Goal: Task Accomplishment & Management: Use online tool/utility

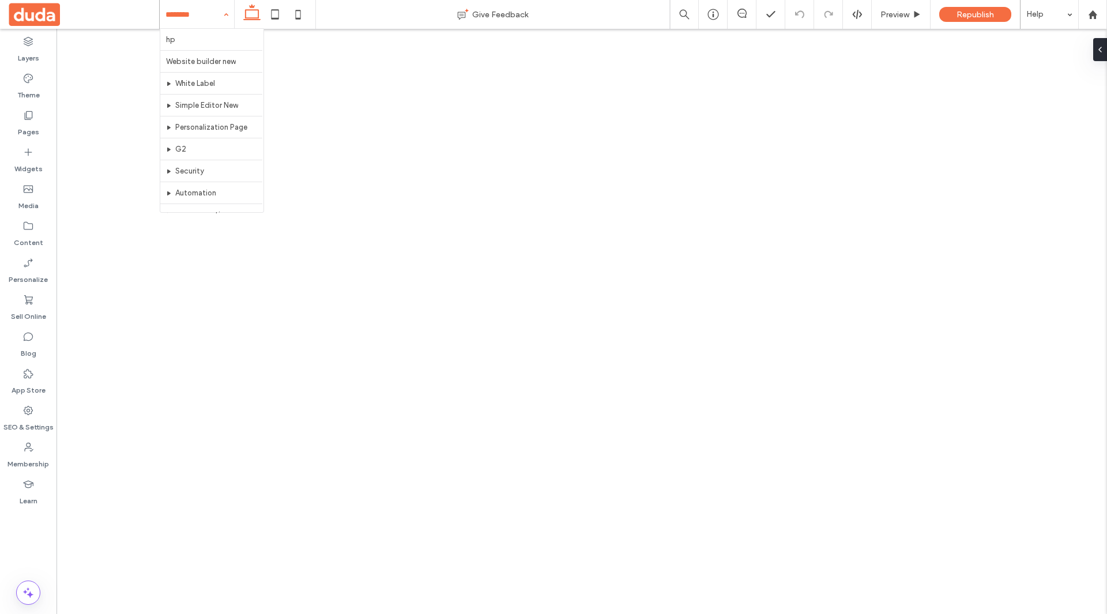
click at [181, 16] on input at bounding box center [193, 14] width 57 height 29
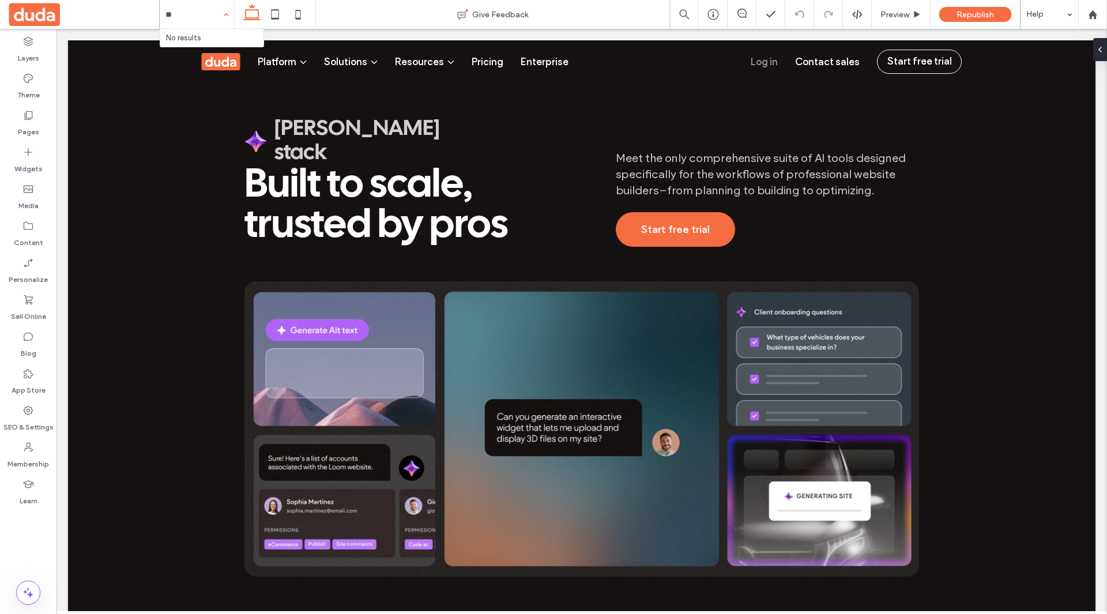
click at [181, 16] on input "**" at bounding box center [193, 14] width 57 height 29
click at [181, 16] on input "*" at bounding box center [193, 14] width 57 height 29
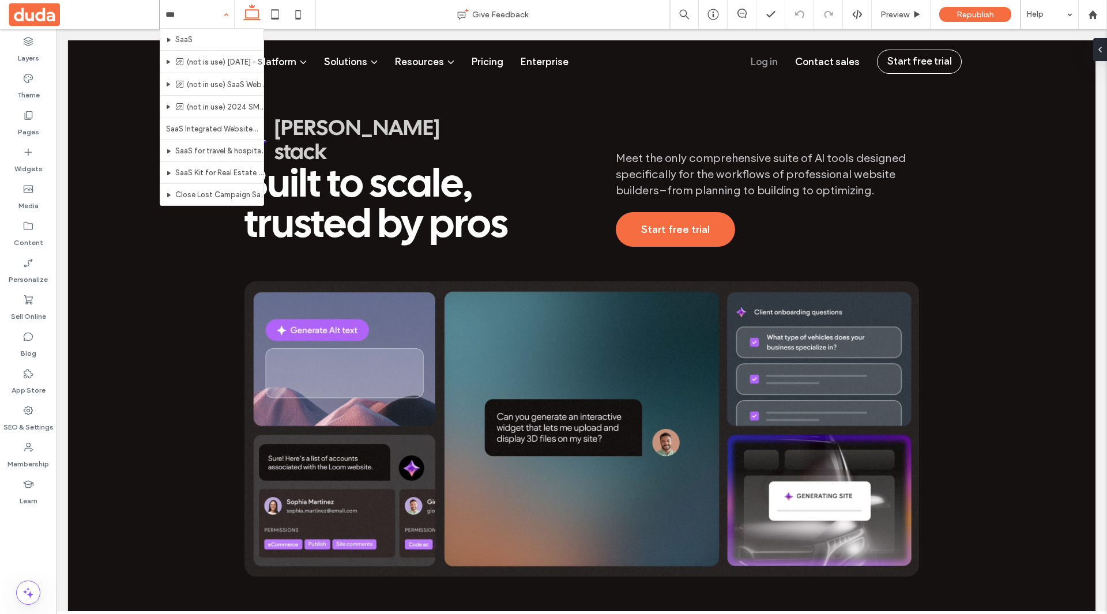
type input "****"
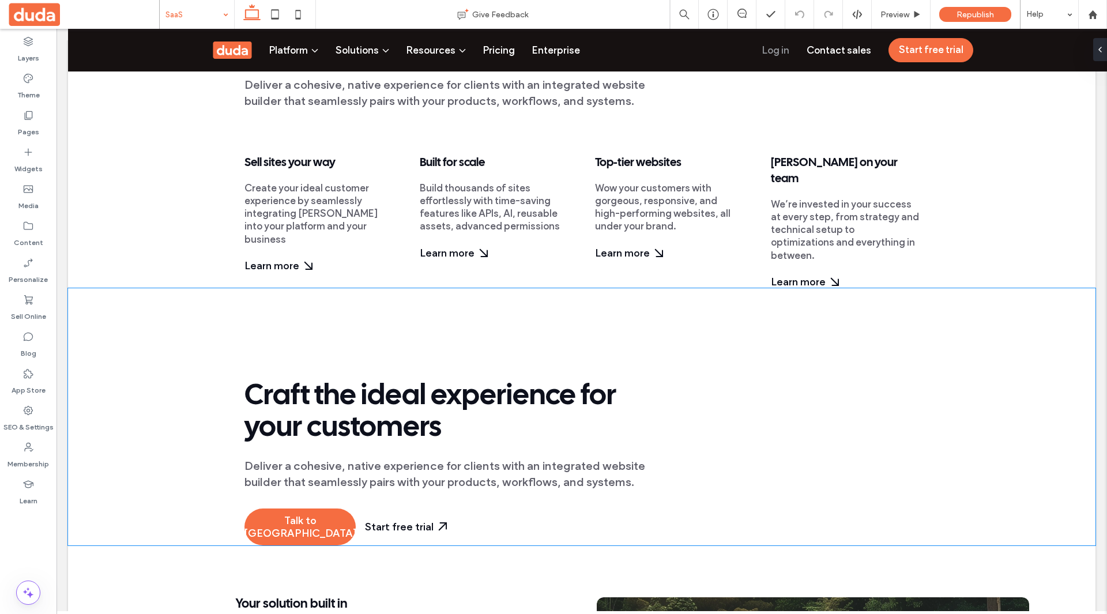
scroll to position [865, 0]
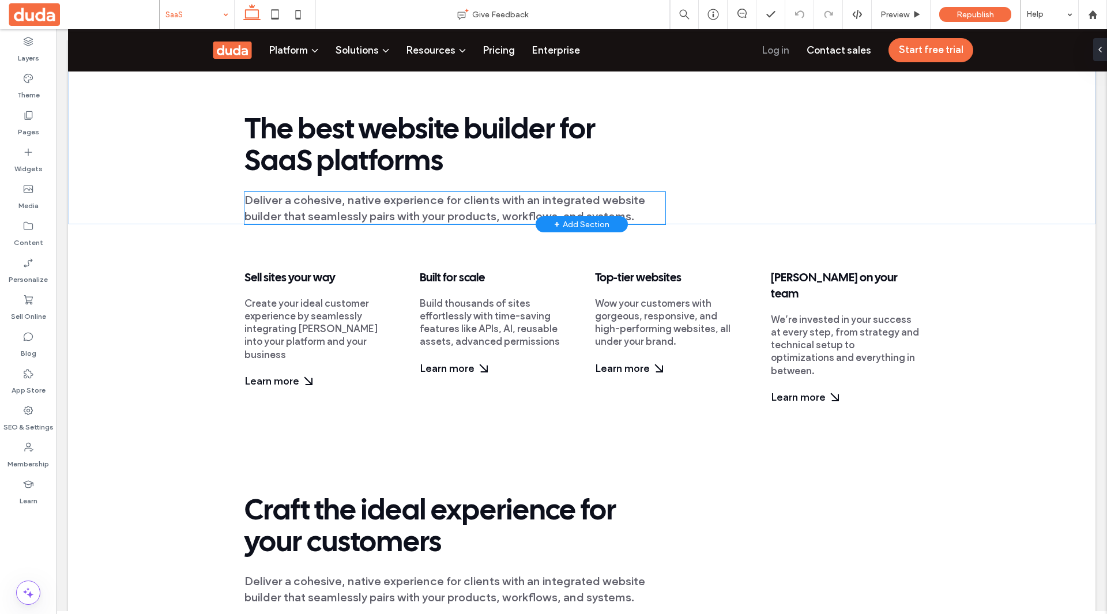
click at [580, 196] on span "Deliver a cohesive, native experience for clients with an integrated website bu…" at bounding box center [444, 208] width 401 height 30
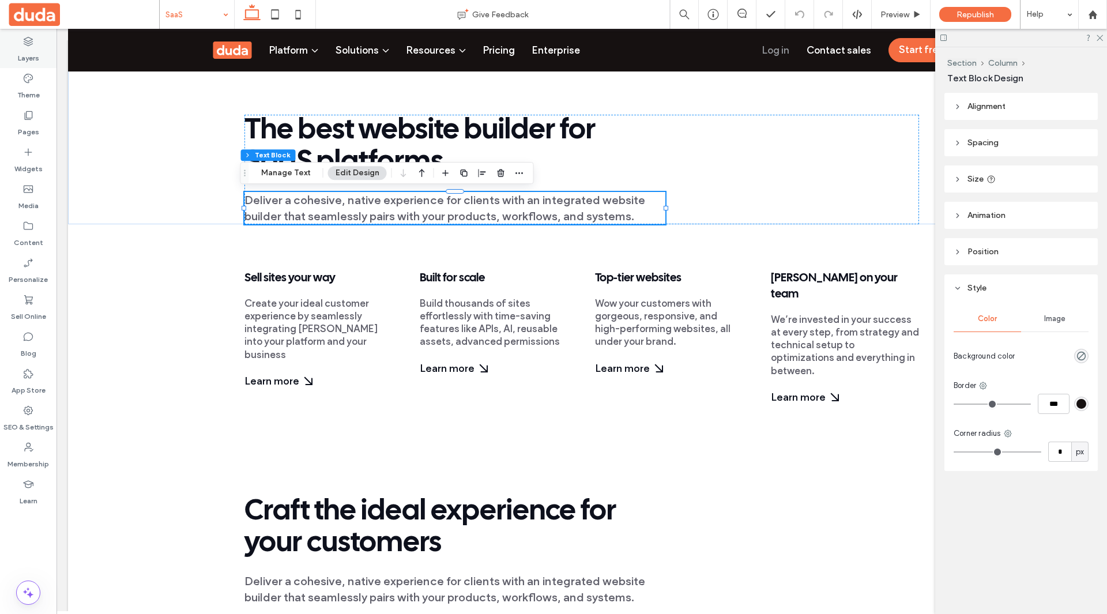
click at [33, 55] on label "Layers" at bounding box center [28, 55] width 21 height 16
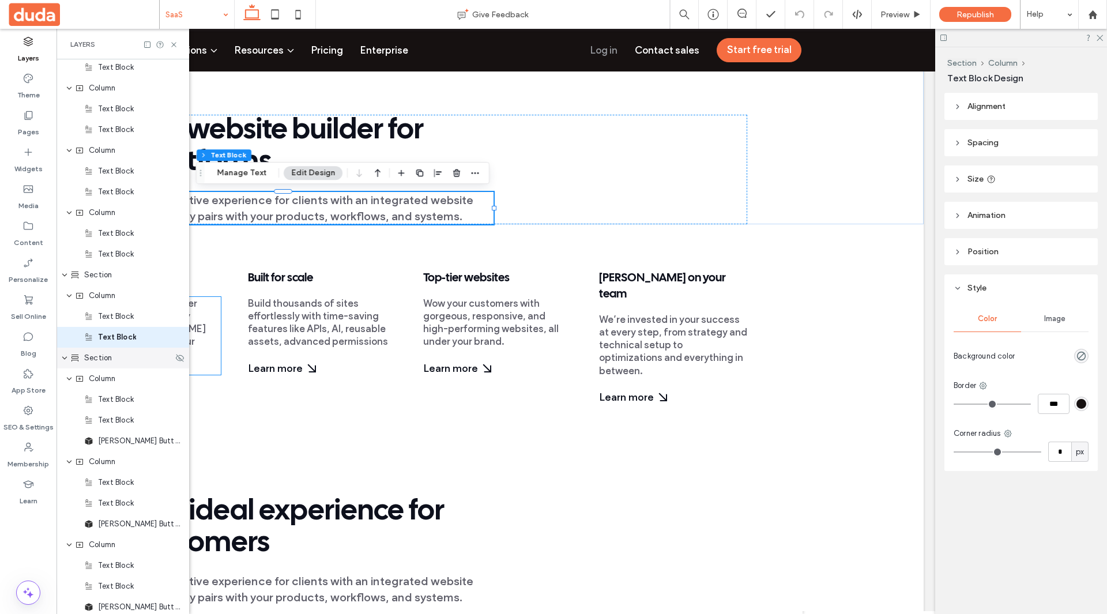
scroll to position [625, 0]
click at [176, 337] on icon at bounding box center [179, 336] width 9 height 9
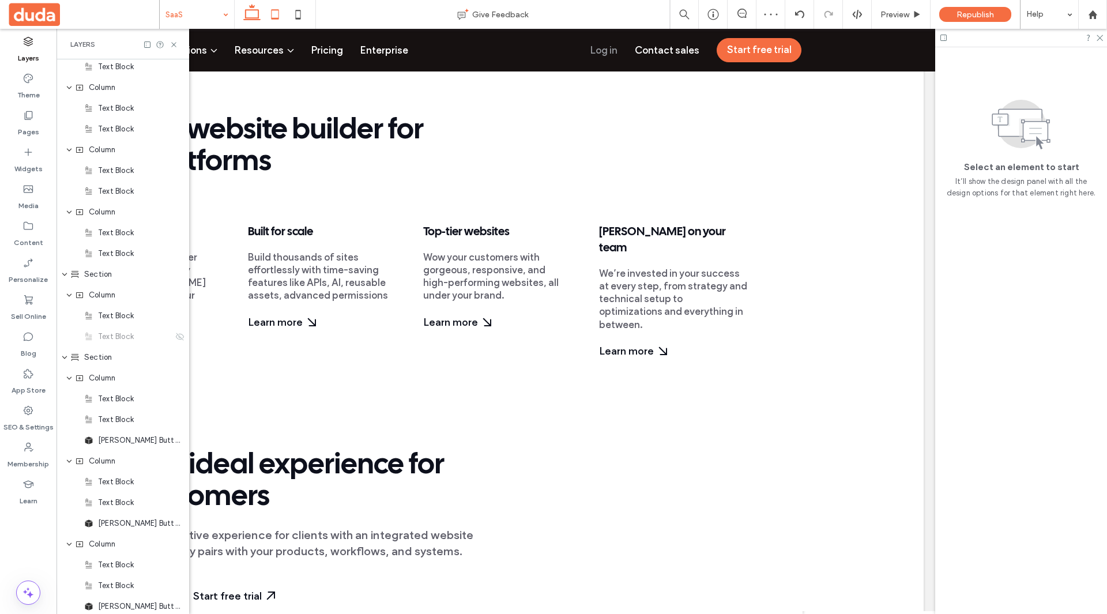
click at [277, 22] on icon at bounding box center [274, 14] width 23 height 23
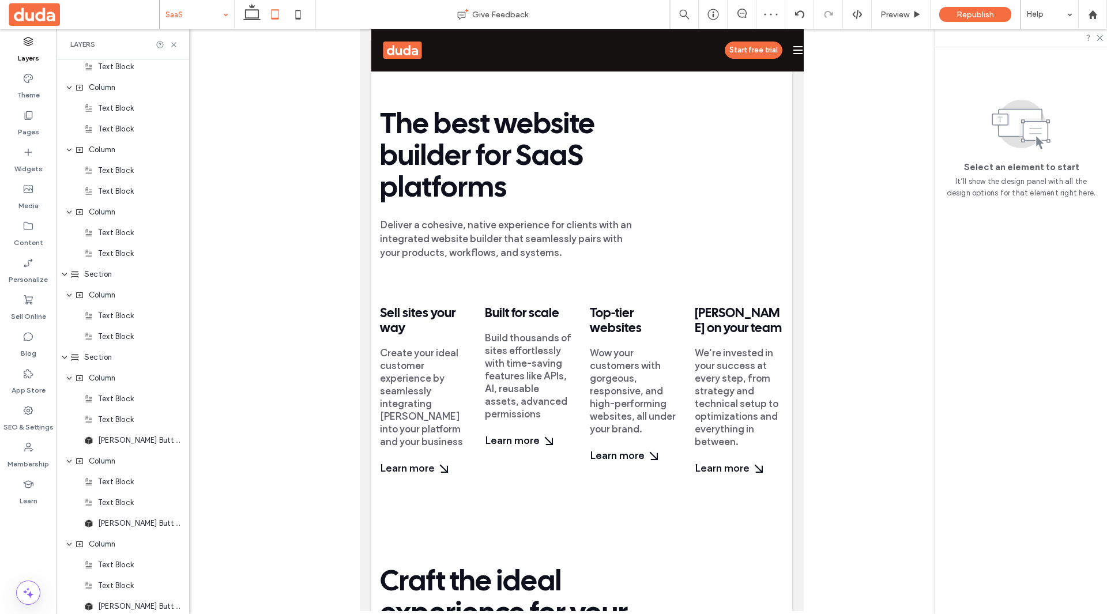
scroll to position [0, 0]
click at [444, 231] on p "Deliver a cohesive, native experience for clients with an integrated website bu…" at bounding box center [506, 238] width 252 height 41
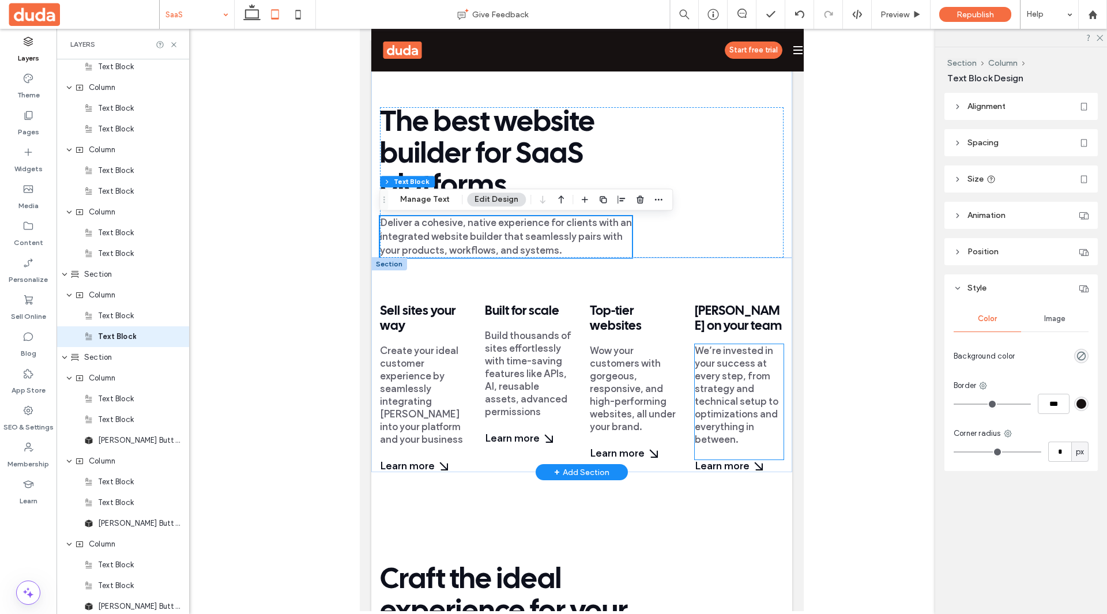
scroll to position [722, 0]
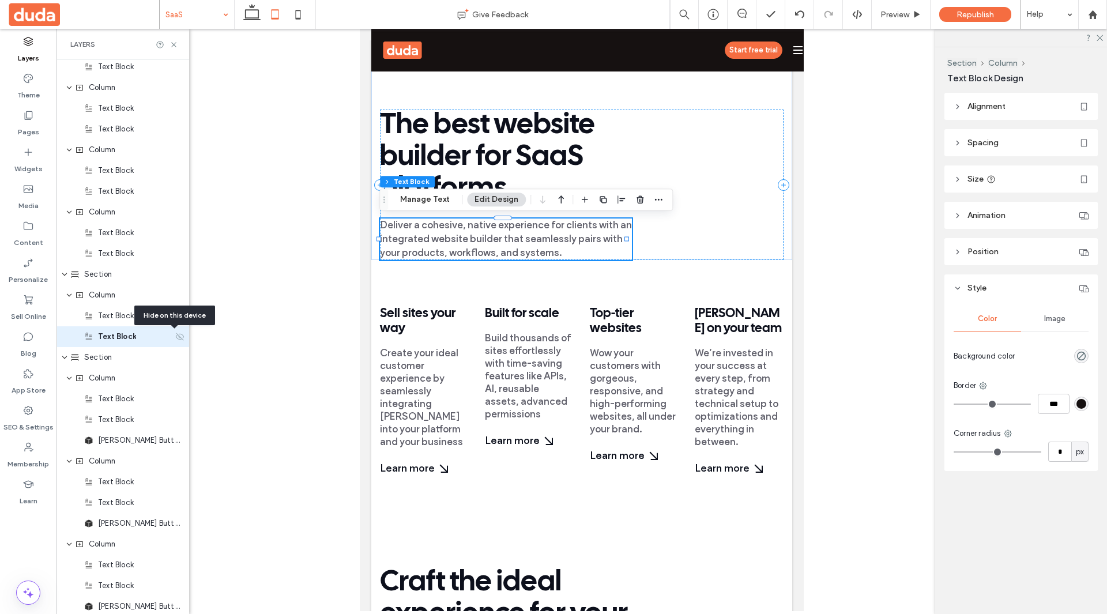
click at [176, 337] on use at bounding box center [180, 336] width 8 height 7
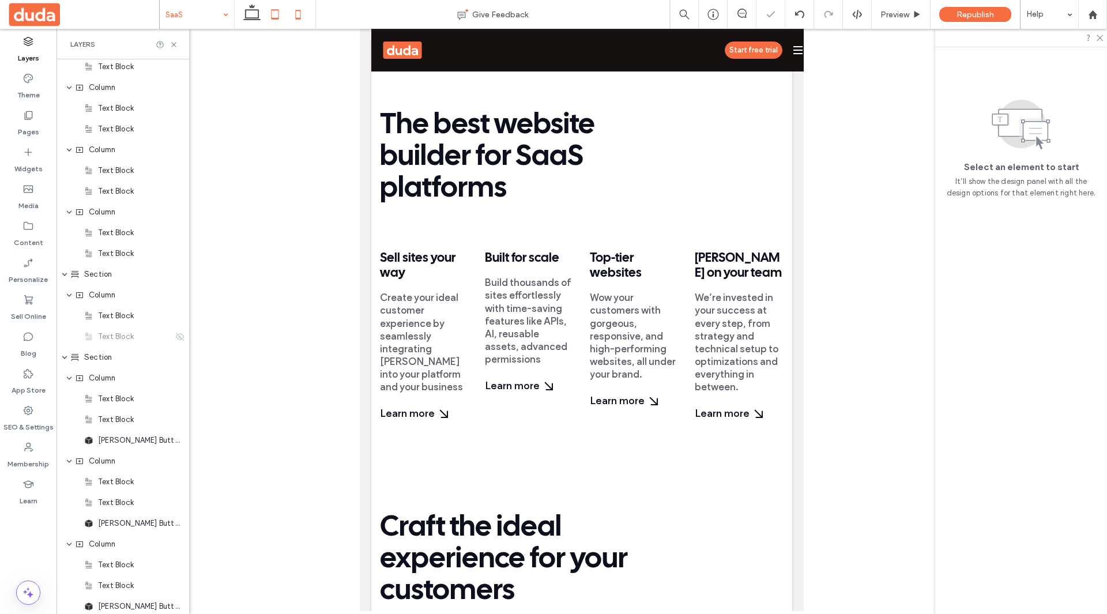
click at [293, 18] on icon at bounding box center [297, 14] width 23 height 23
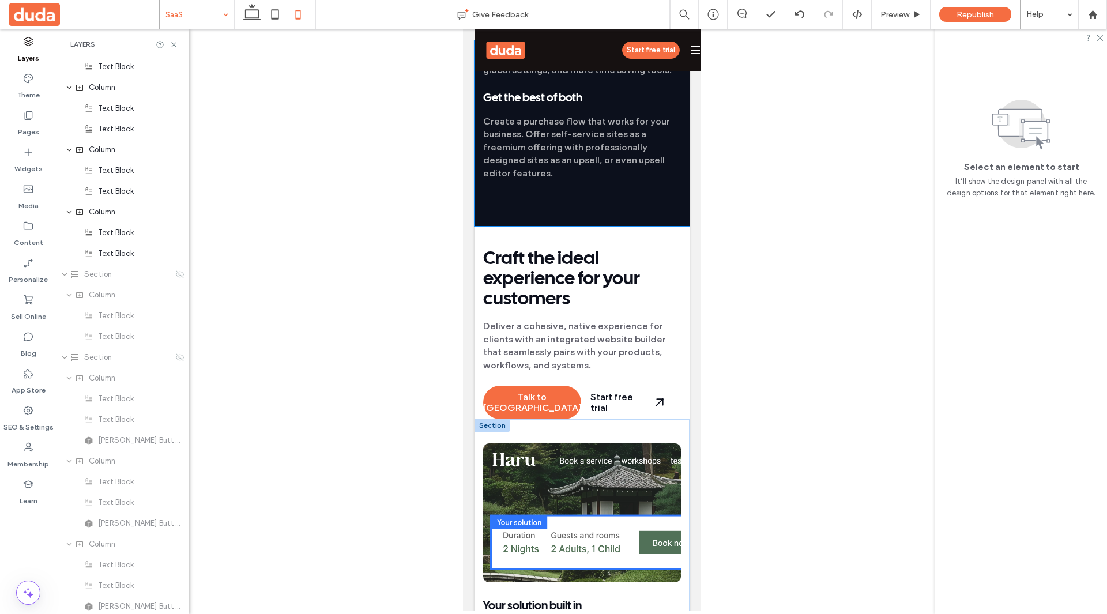
scroll to position [665, 0]
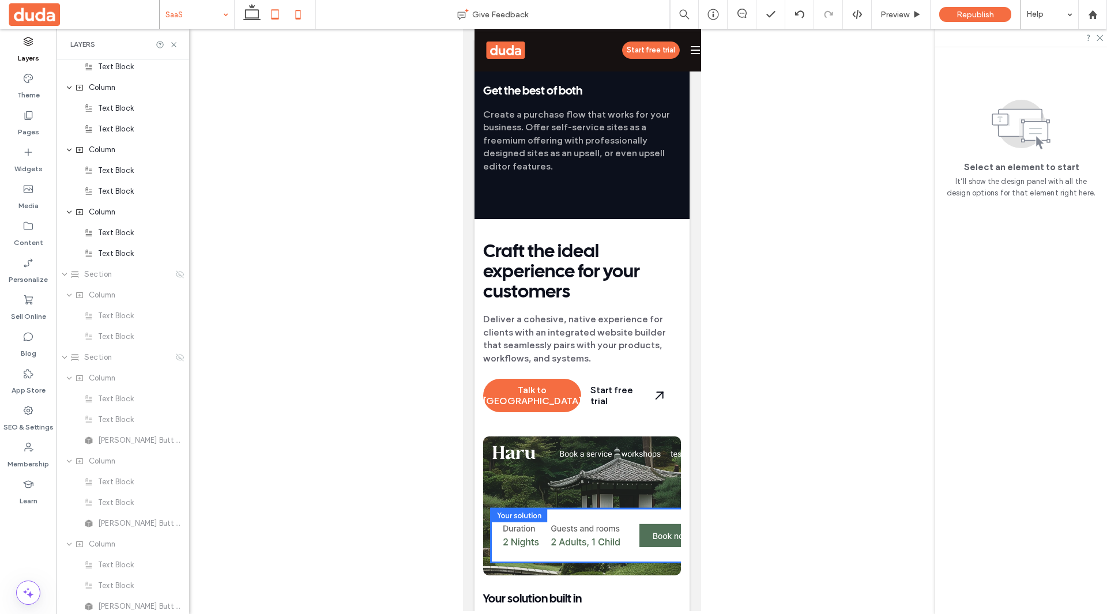
click at [271, 20] on icon at bounding box center [274, 14] width 23 height 23
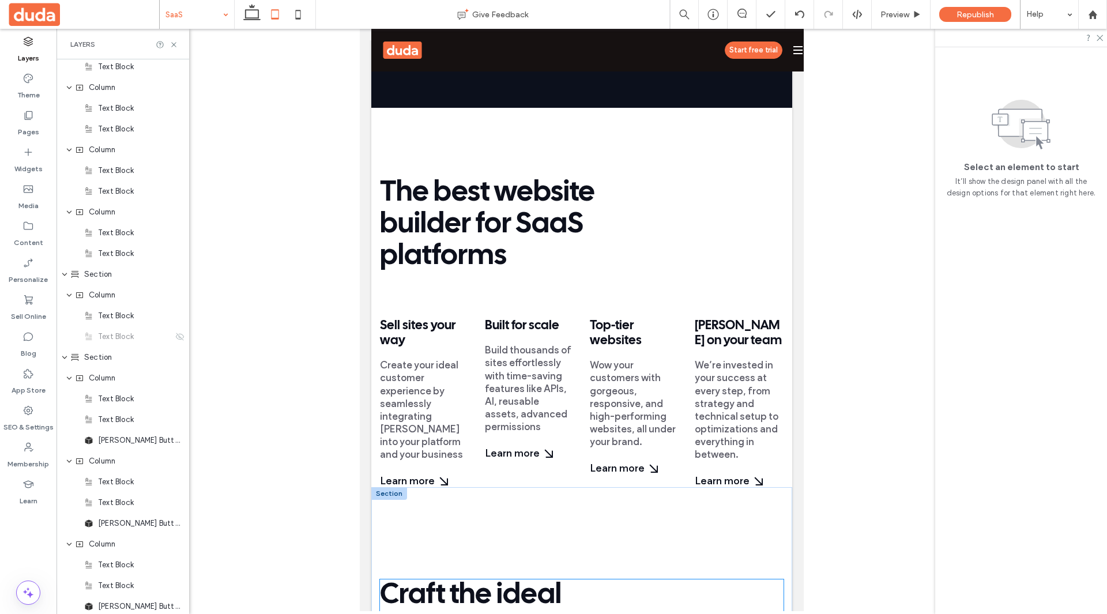
scroll to position [583, 0]
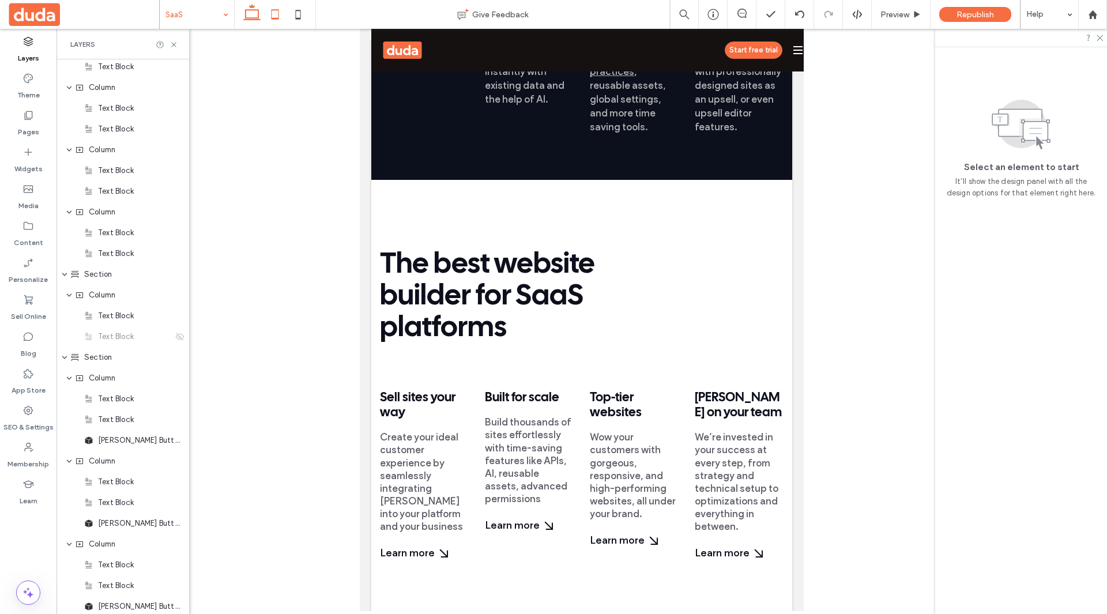
click at [253, 11] on icon at bounding box center [251, 14] width 23 height 23
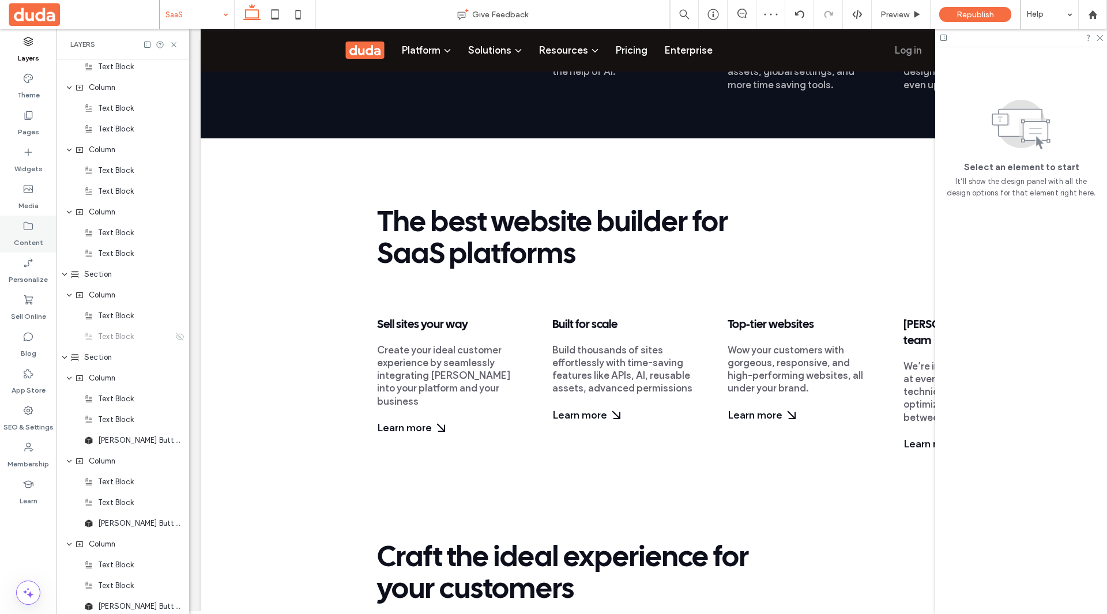
scroll to position [587, 0]
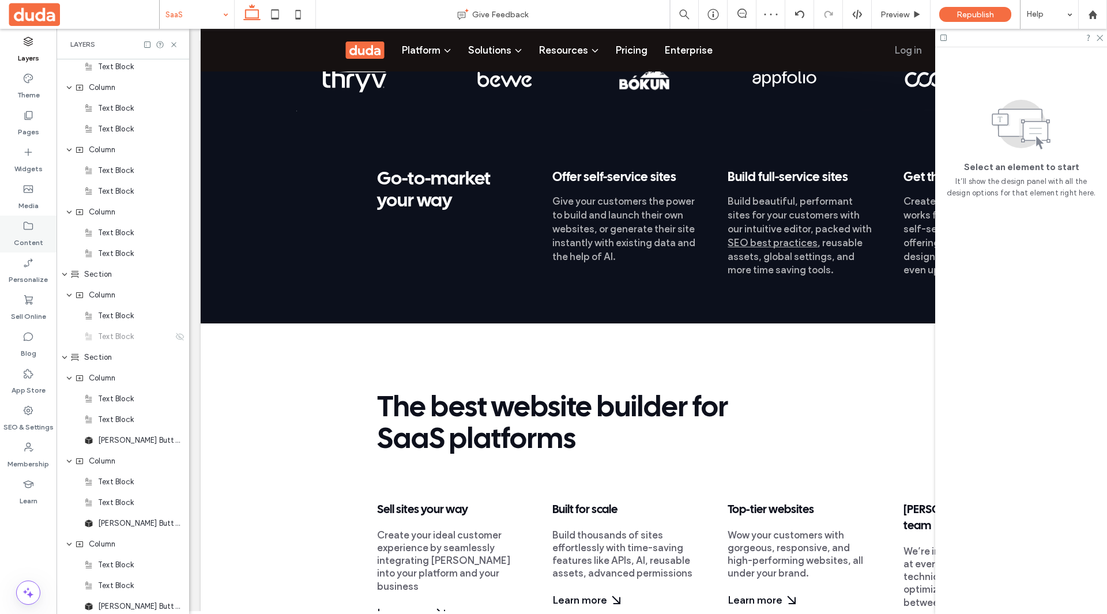
click at [27, 224] on icon at bounding box center [28, 226] width 12 height 12
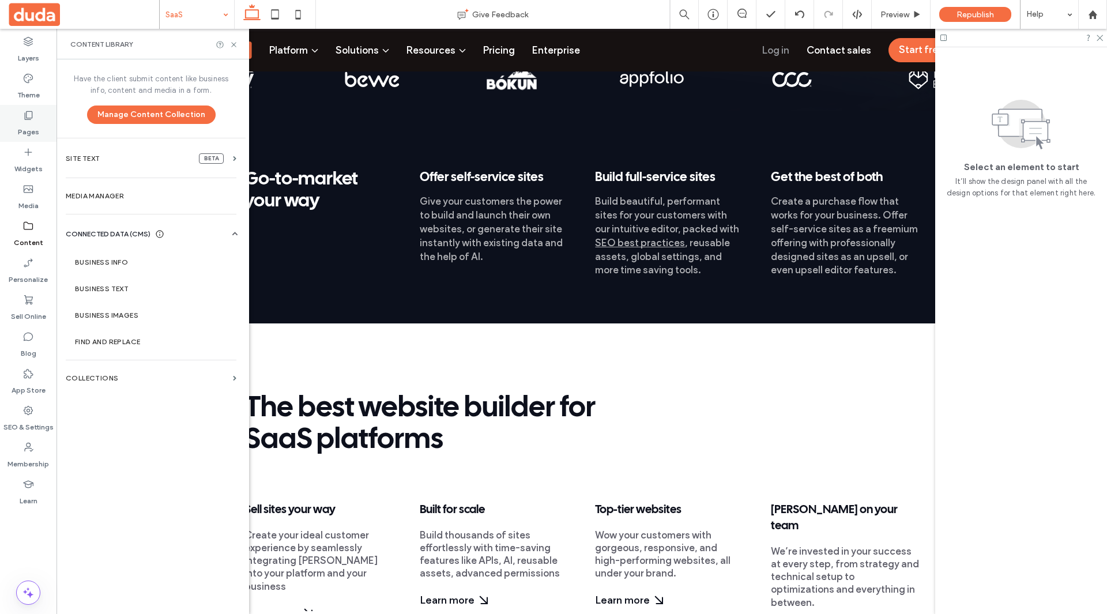
click at [32, 119] on icon at bounding box center [28, 116] width 12 height 12
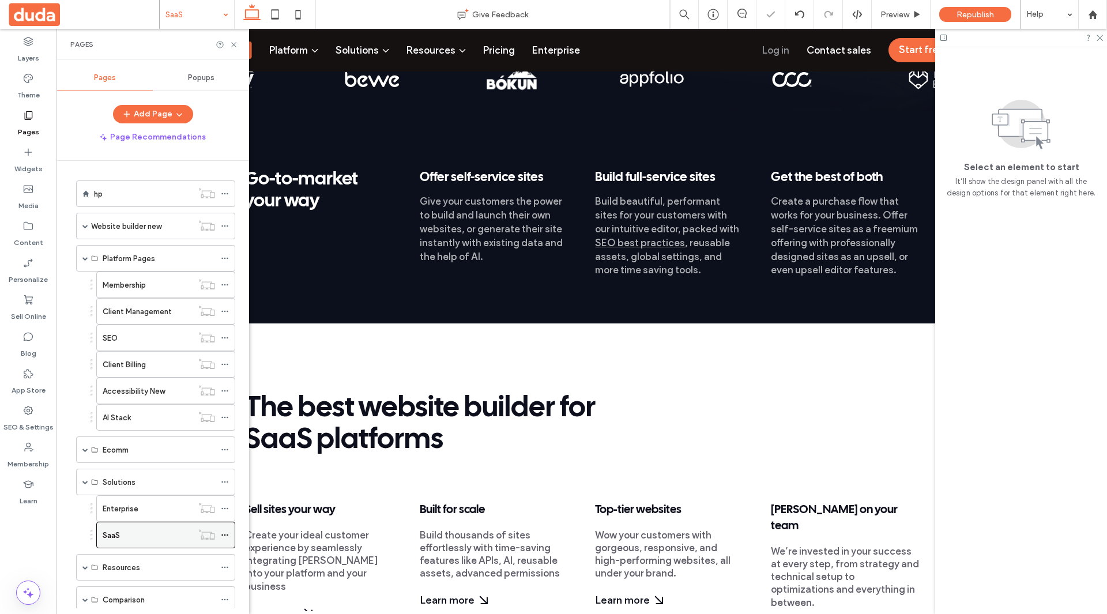
click at [227, 533] on icon at bounding box center [225, 535] width 8 height 8
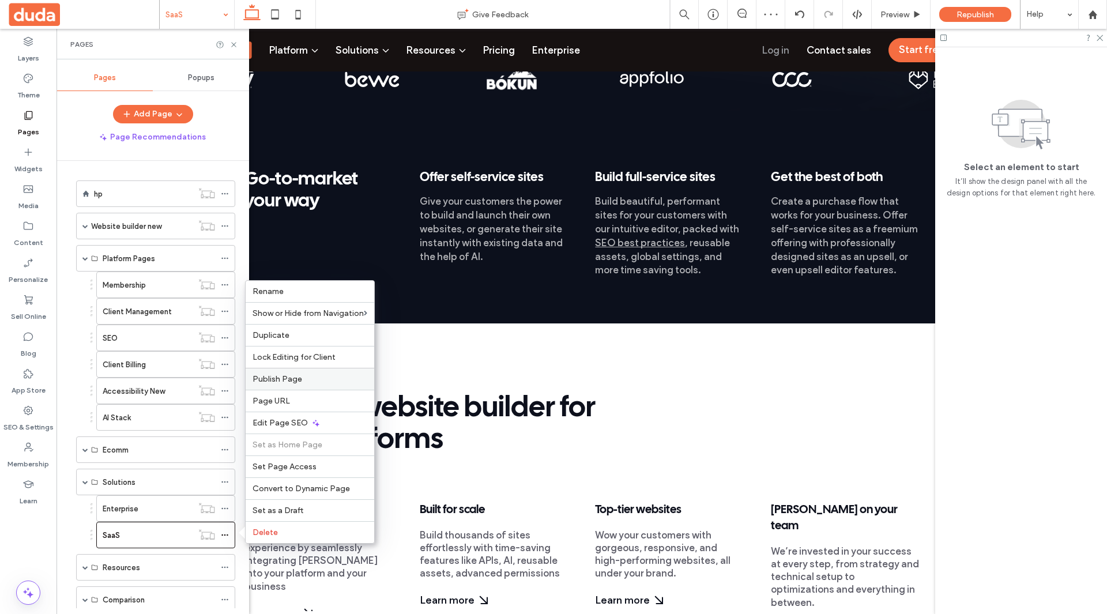
click at [299, 381] on span "Publish Page" at bounding box center [277, 379] width 50 height 10
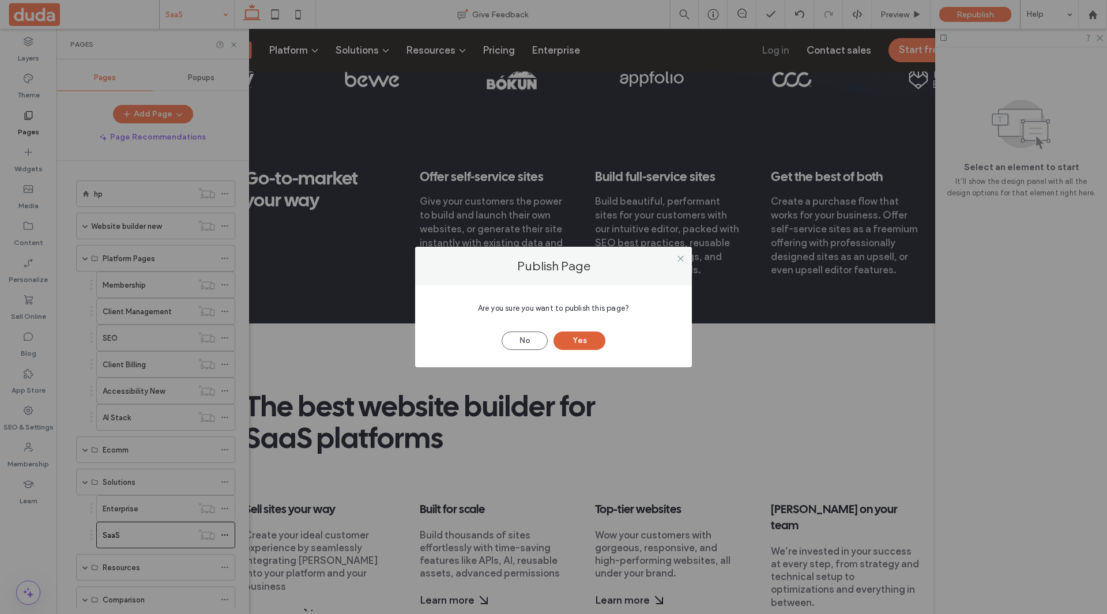
click at [584, 341] on button "Yes" at bounding box center [579, 340] width 52 height 18
